Goal: Task Accomplishment & Management: Complete application form

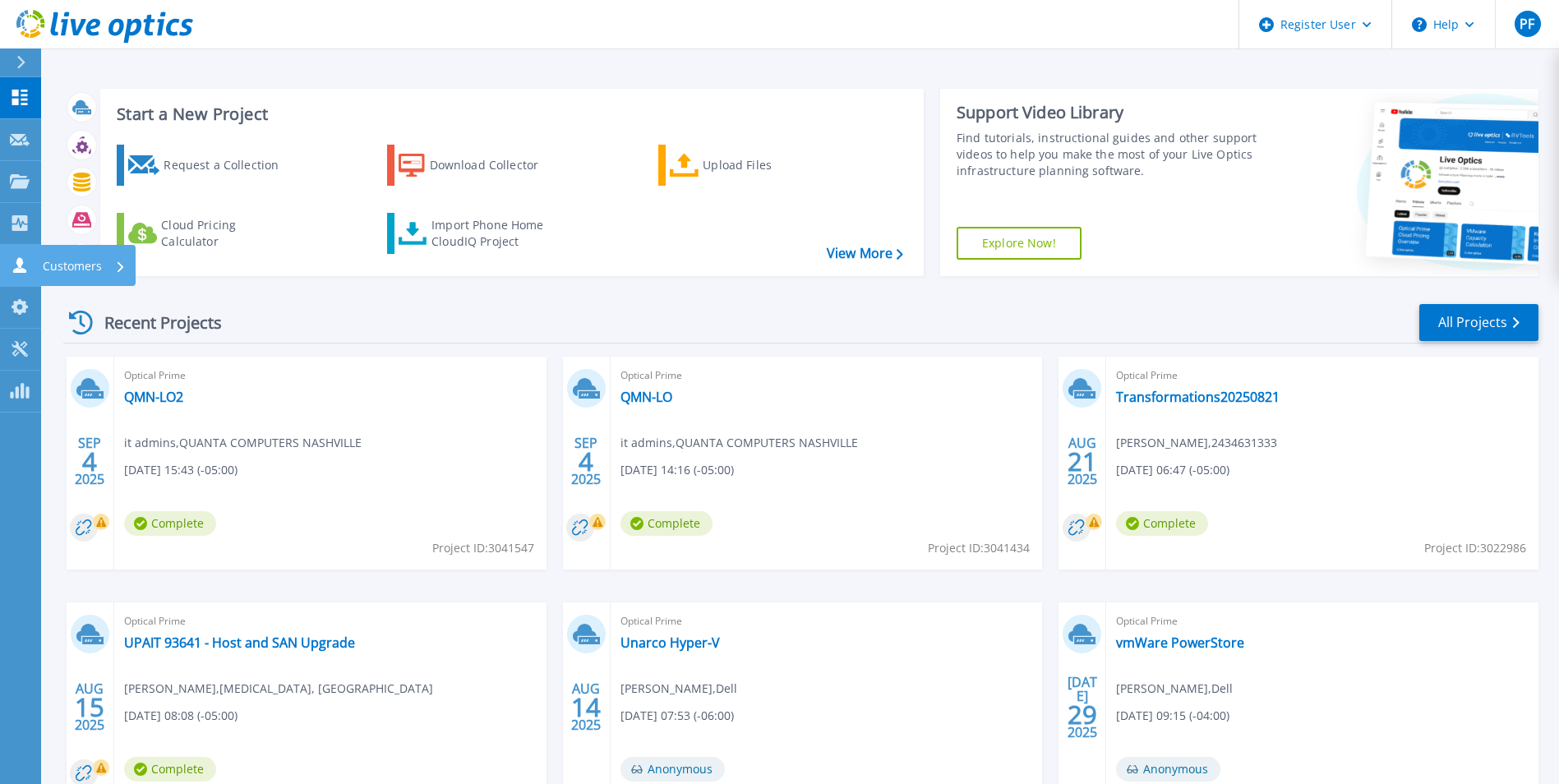
click at [30, 270] on div "Customers" at bounding box center [56, 265] width 92 height 16
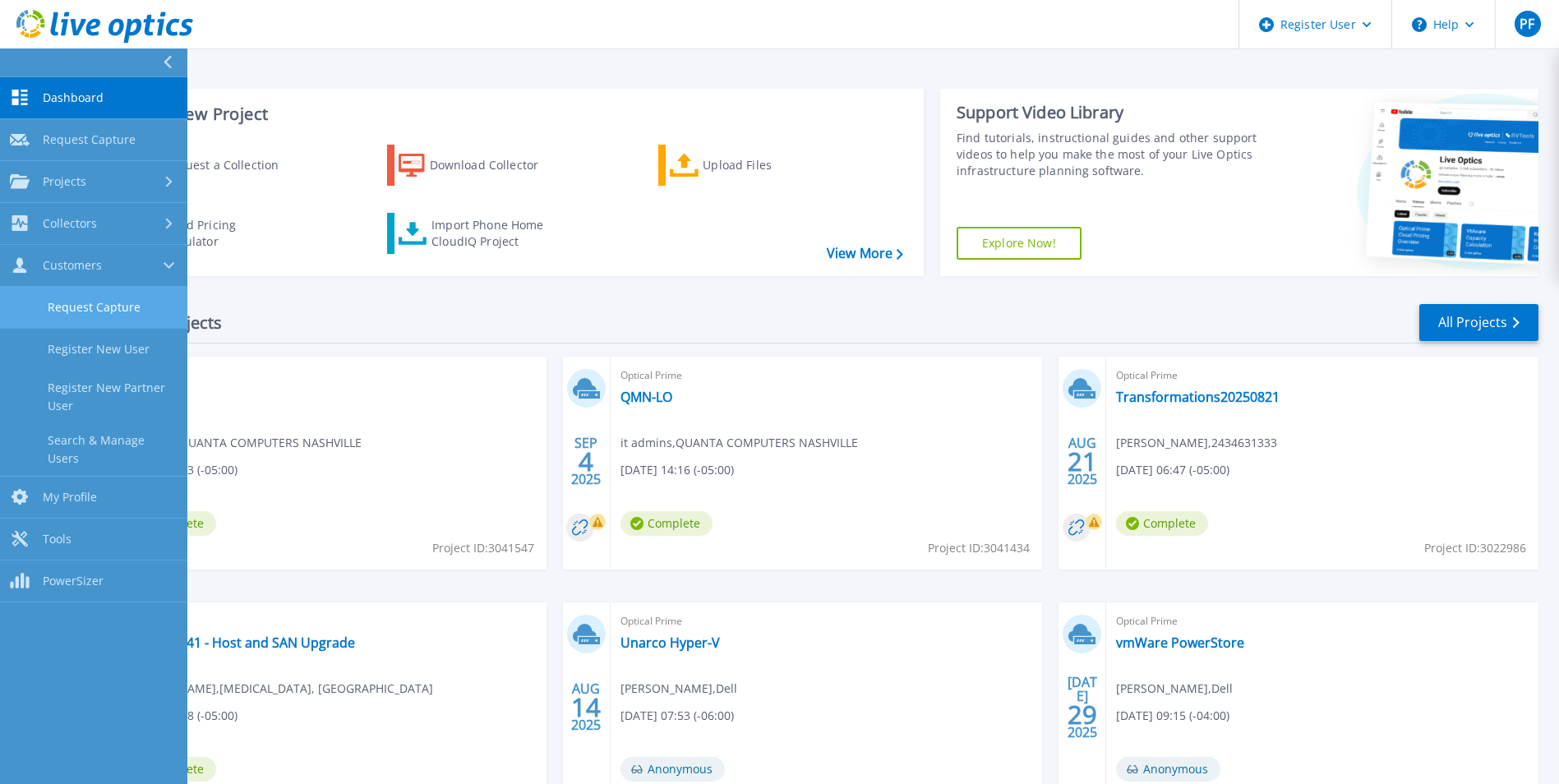
click at [111, 303] on link "Request Capture" at bounding box center [93, 308] width 187 height 42
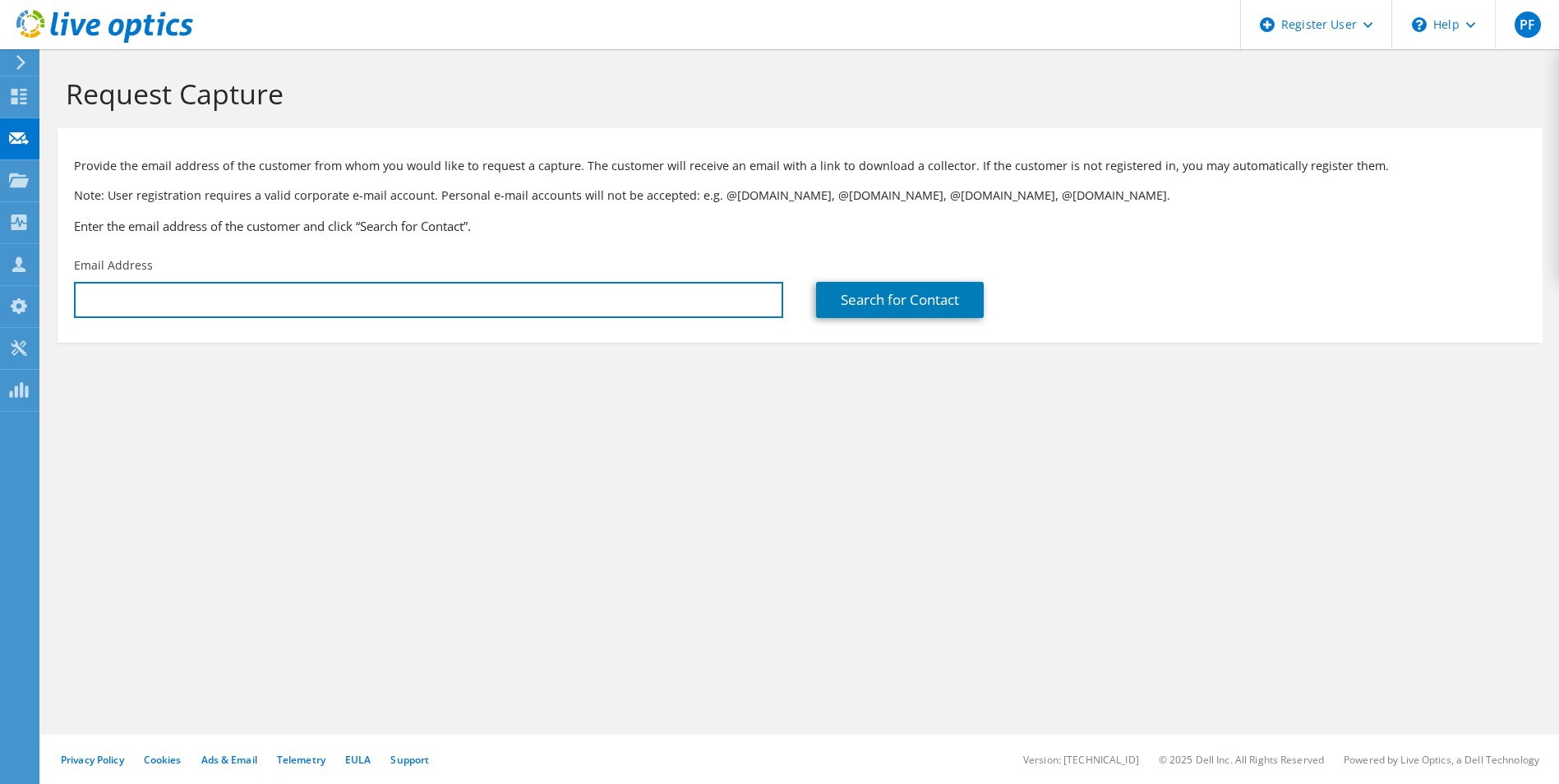
click at [271, 307] on input "text" at bounding box center [429, 300] width 709 height 36
paste input "[EMAIL_ADDRESS][DOMAIN_NAME]"
type input "[EMAIL_ADDRESS][DOMAIN_NAME]"
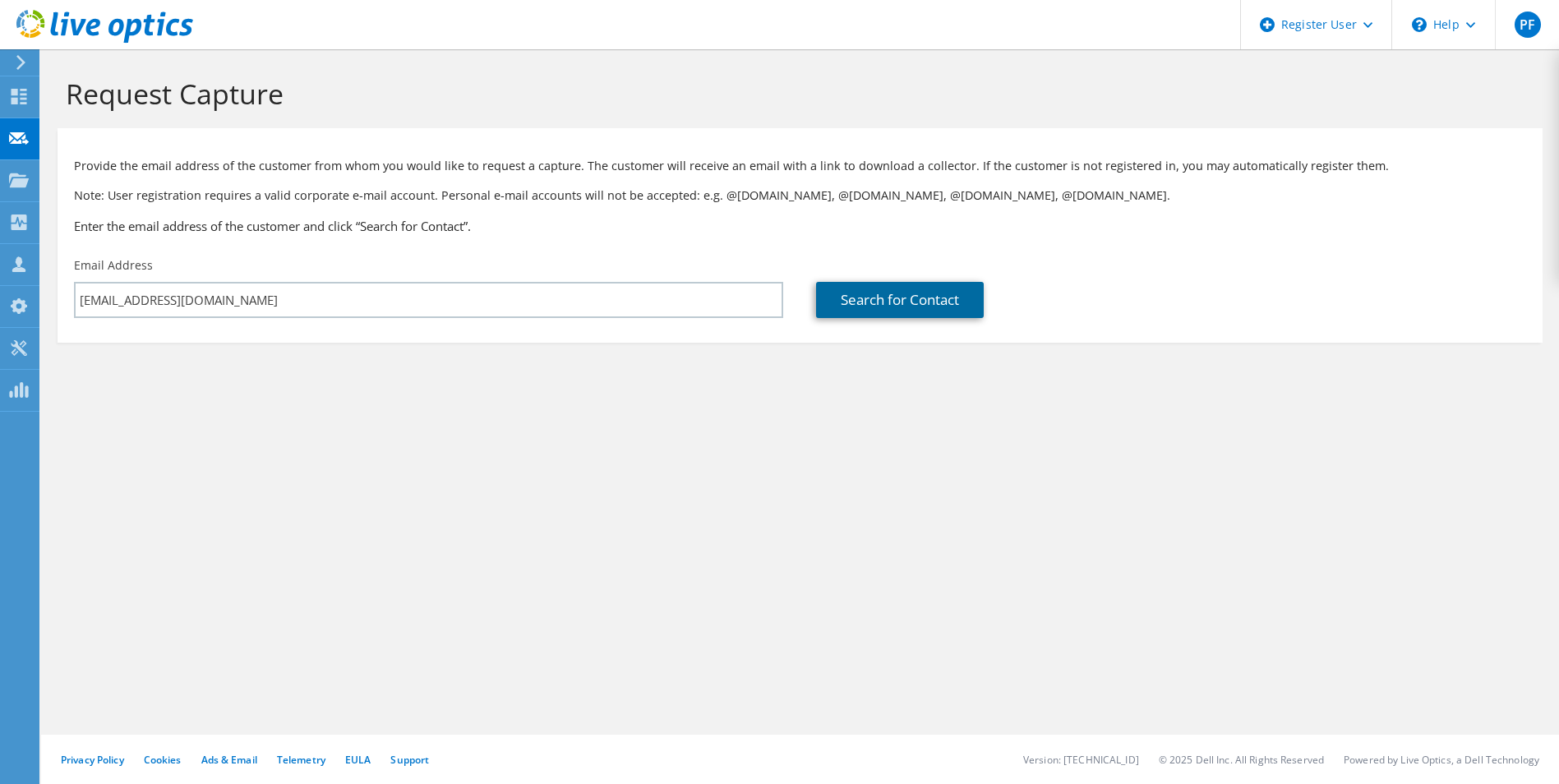
click at [840, 303] on link "Search for Contact" at bounding box center [899, 300] width 167 height 36
type input "[US_STATE] HOSPITAL ASSOC"
type input "Bryan"
type input "Breese"
type input "United States"
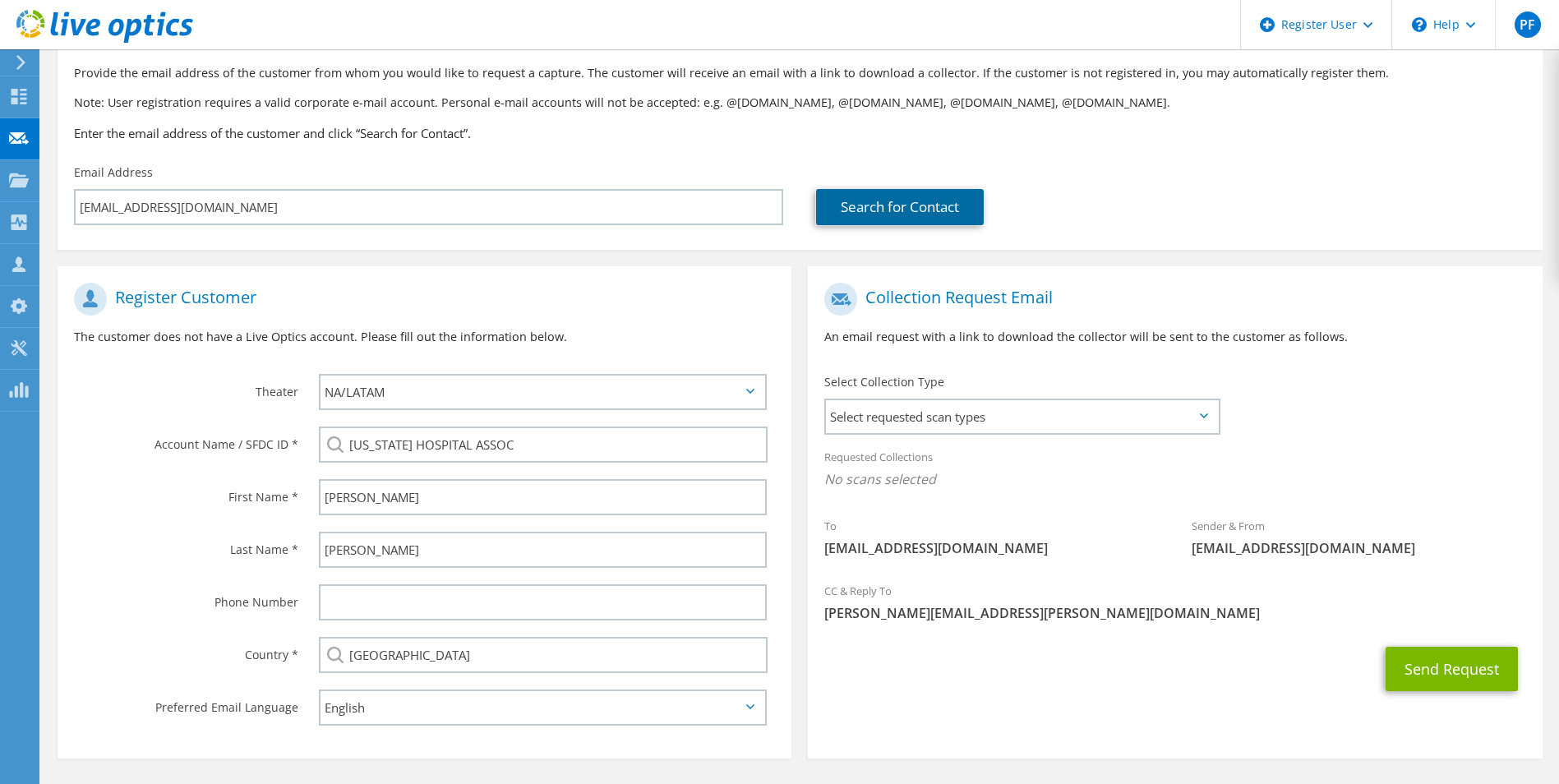
scroll to position [150, 0]
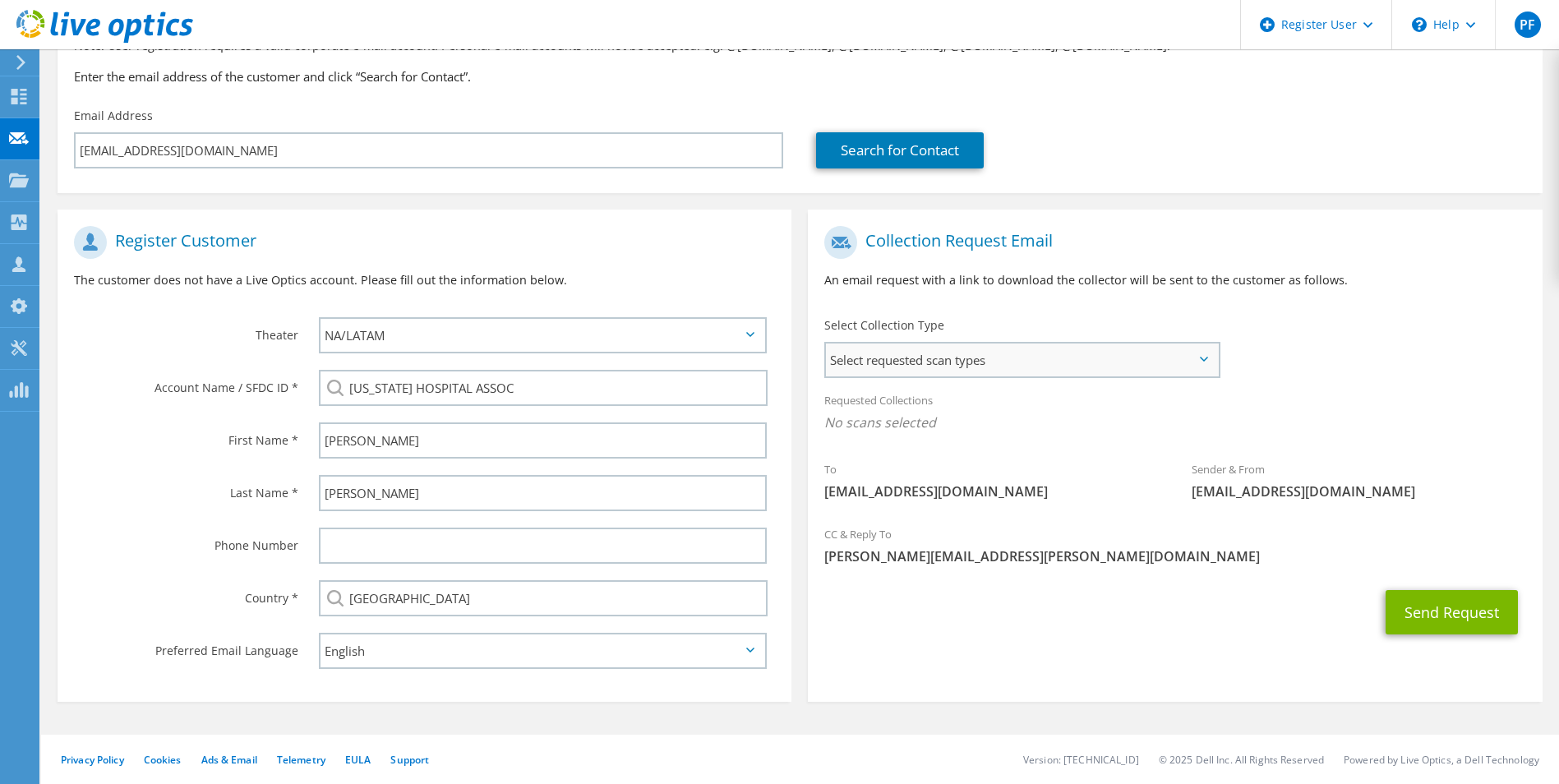
click at [952, 351] on span "Select requested scan types" at bounding box center [1021, 360] width 391 height 32
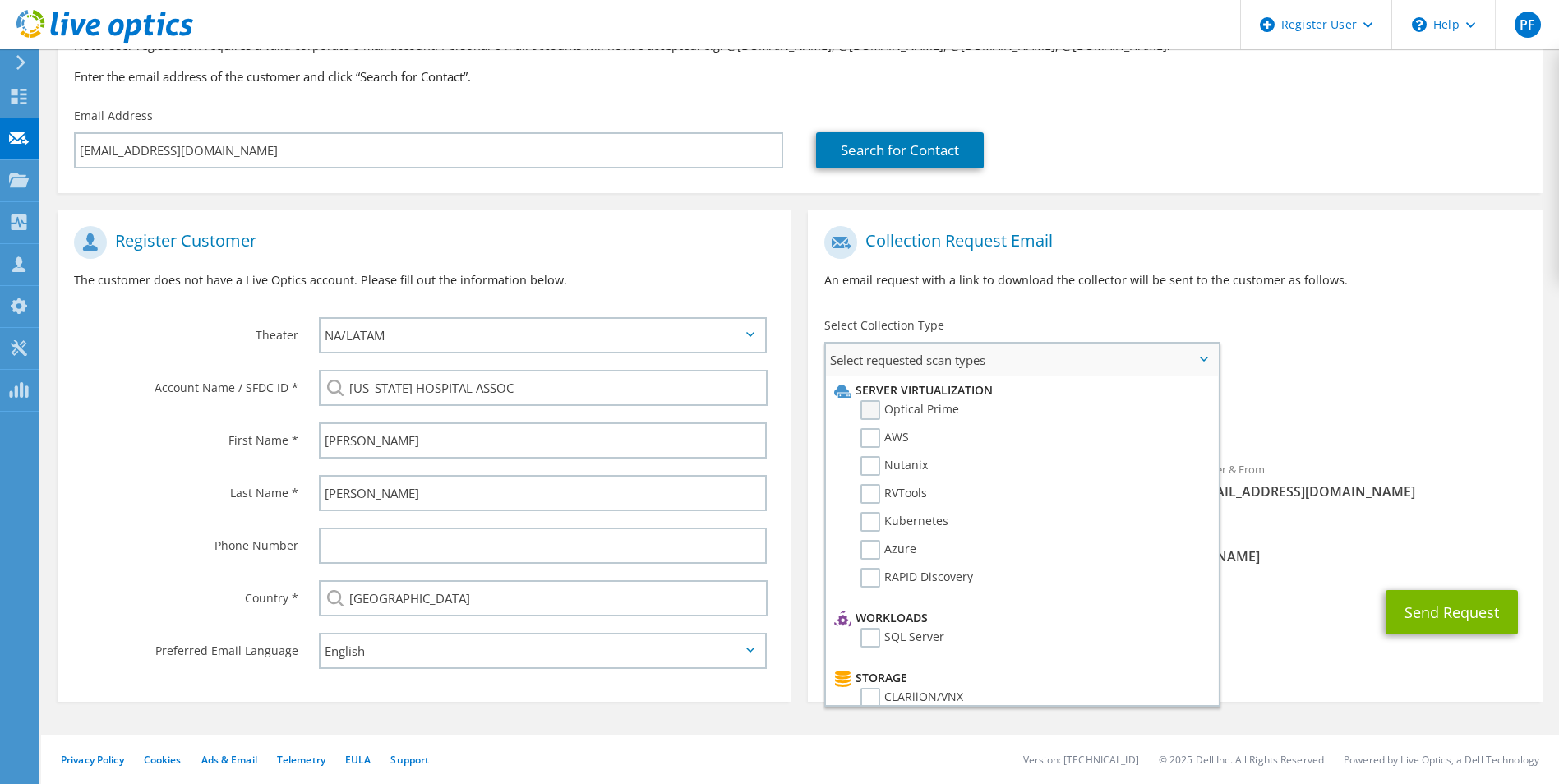
click at [925, 409] on label "Optical Prime" at bounding box center [910, 410] width 98 height 20
click at [0, 0] on input "Optical Prime" at bounding box center [0, 0] width 0 height 0
click at [1298, 446] on div "Requested Collections No scans selected Optical Prime" at bounding box center [1174, 415] width 734 height 66
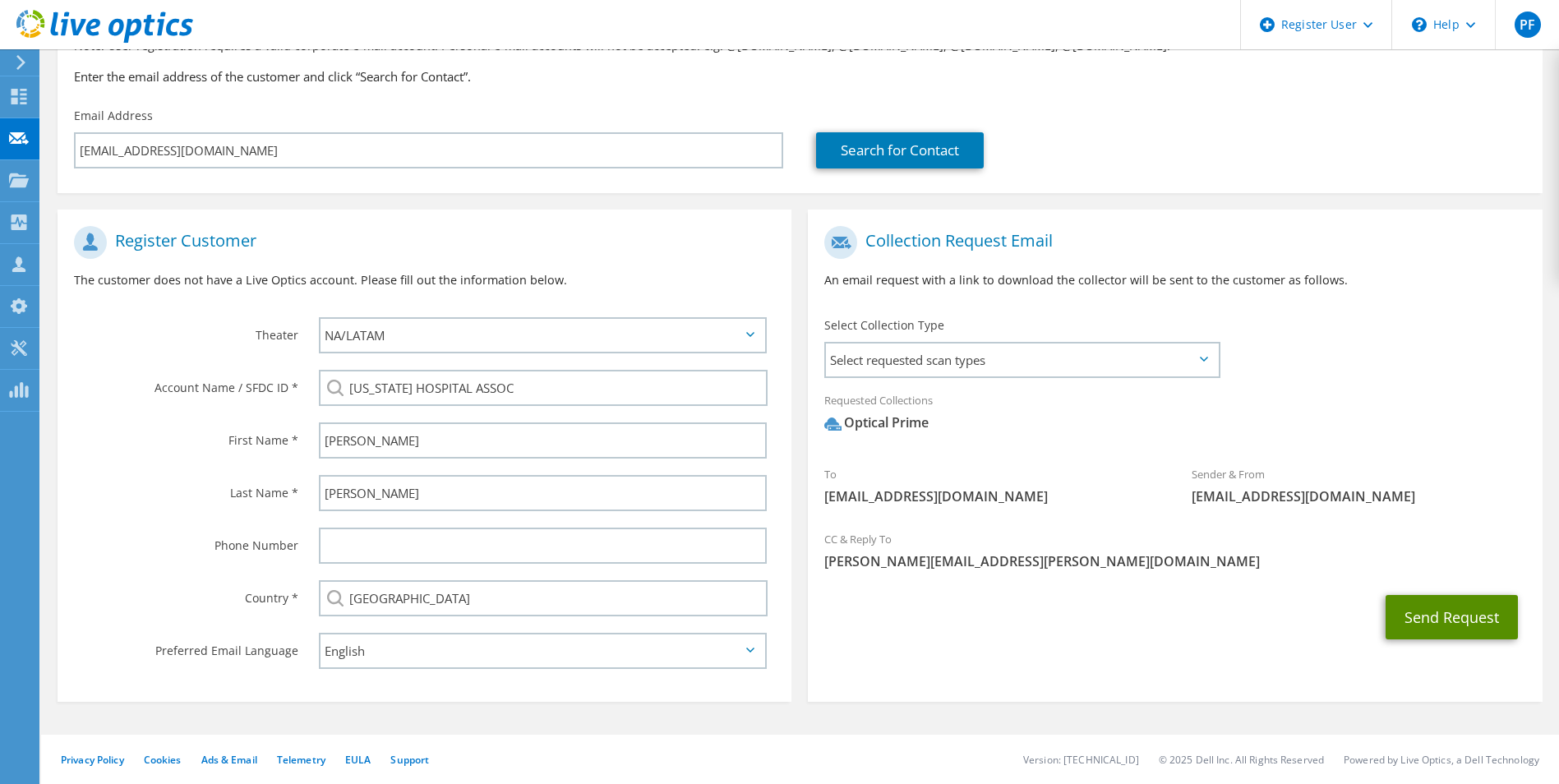
click at [1425, 633] on button "Send Request" at bounding box center [1451, 617] width 132 height 44
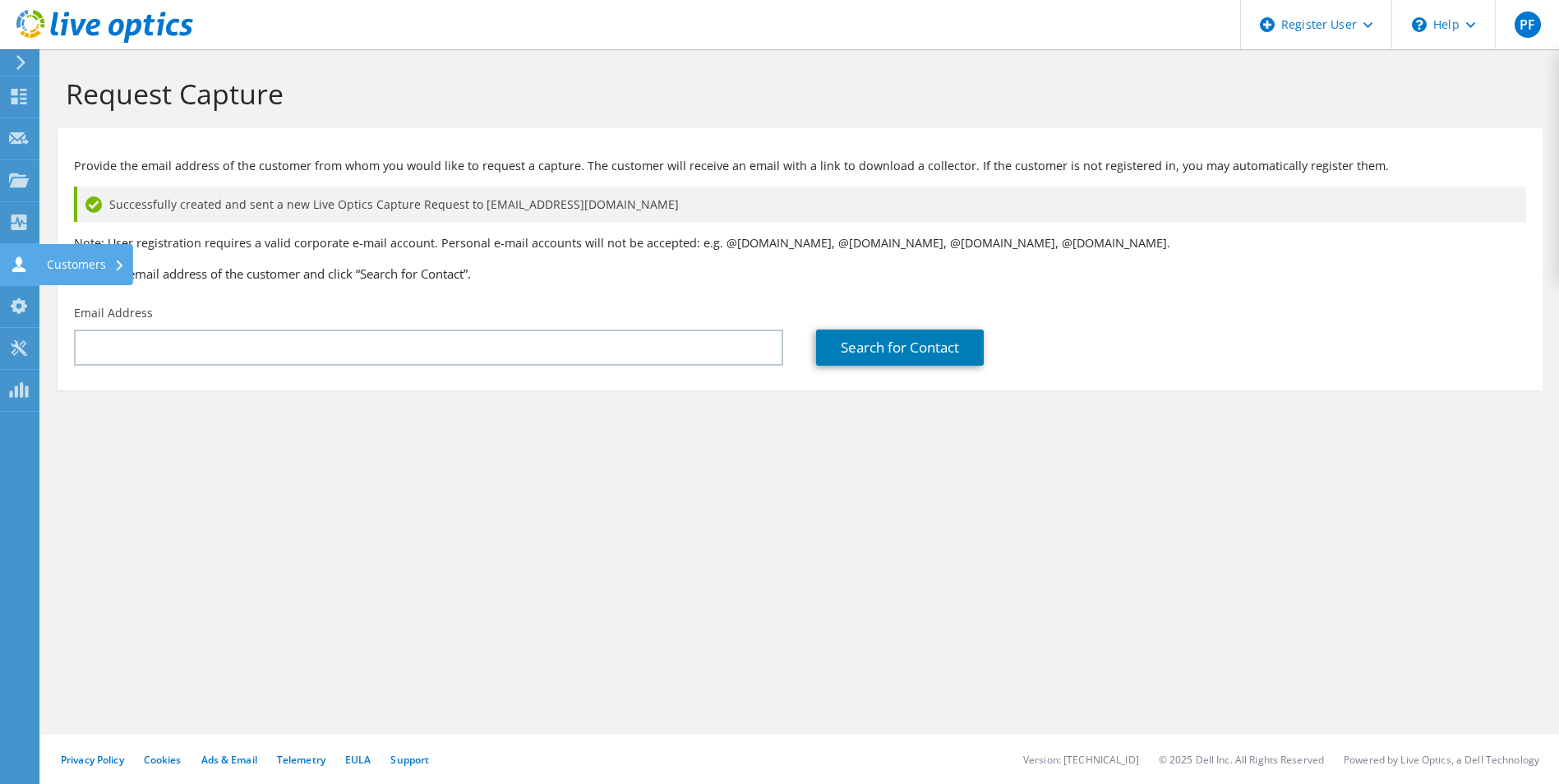
click at [45, 274] on div "Customers" at bounding box center [86, 264] width 95 height 41
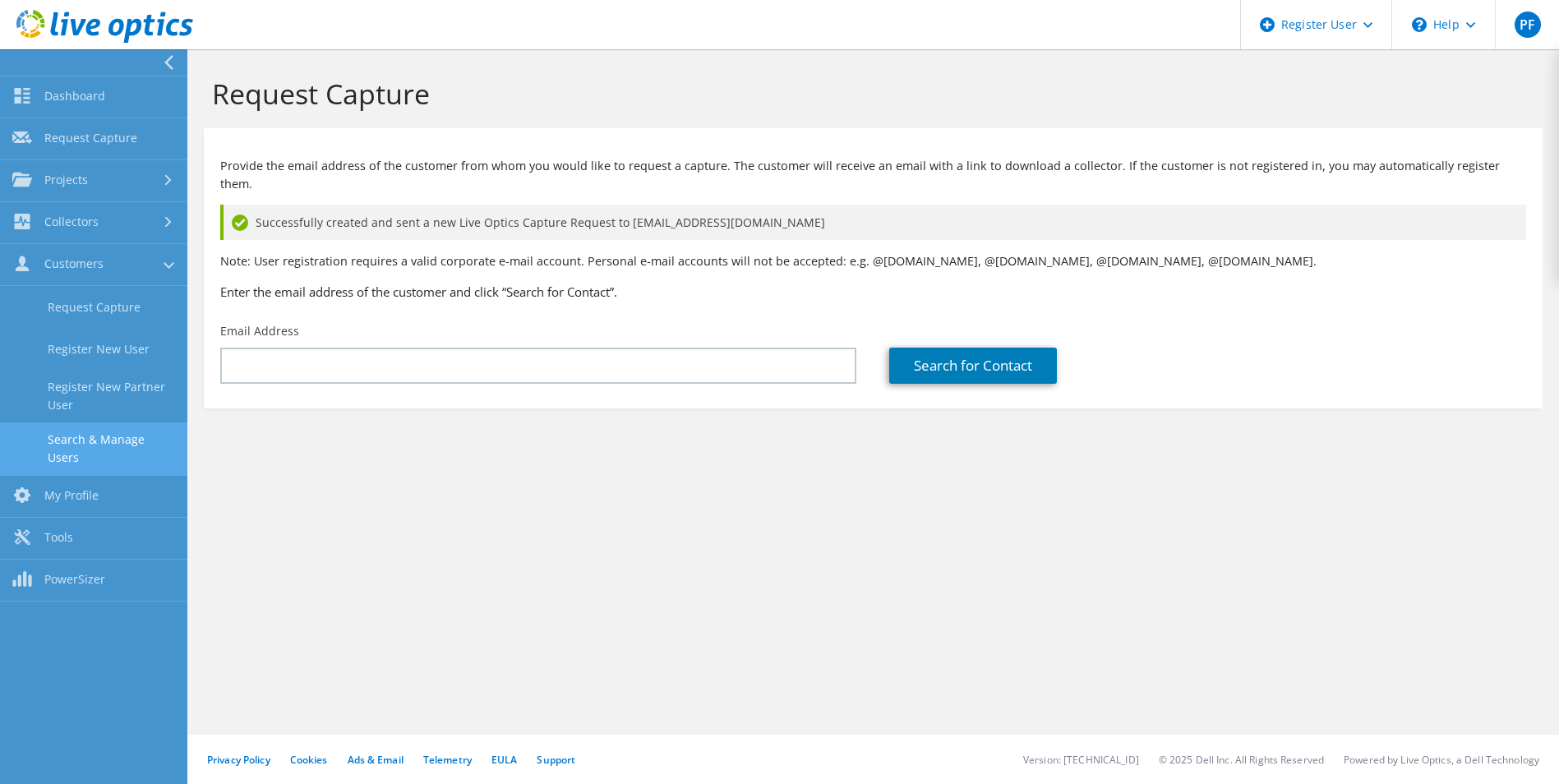
click at [125, 426] on link "Search & Manage Users" at bounding box center [93, 448] width 187 height 52
